Goal: Task Accomplishment & Management: Manage account settings

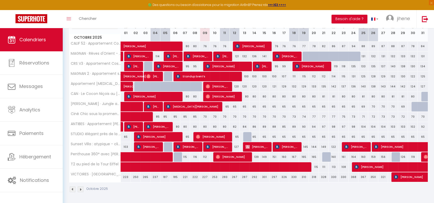
scroll to position [76, 0]
select select "OK"
select select "KO"
select select "0"
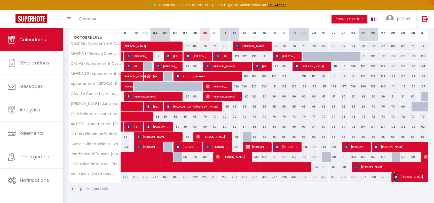
select select "0"
select select "1"
select select
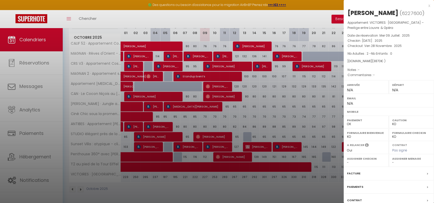
click at [255, 184] on div at bounding box center [217, 101] width 434 height 203
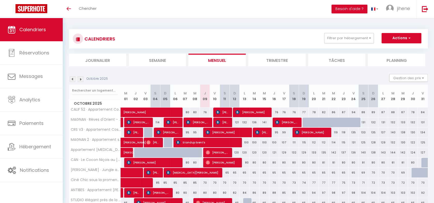
scroll to position [66, 0]
